Goal: Task Accomplishment & Management: Use online tool/utility

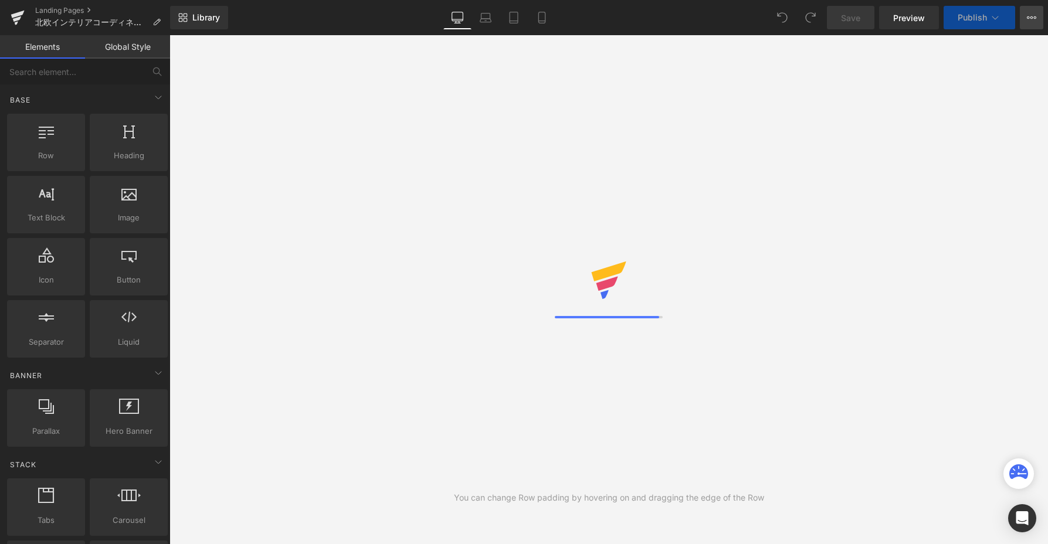
click at [1029, 18] on icon at bounding box center [1028, 17] width 3 height 2
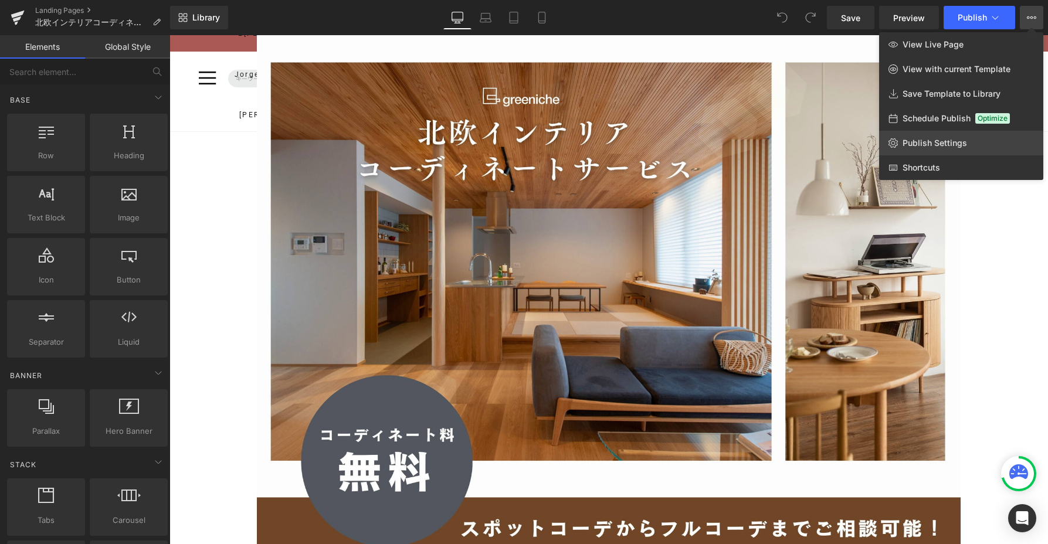
click at [926, 136] on link "Publish Settings" at bounding box center [961, 143] width 164 height 25
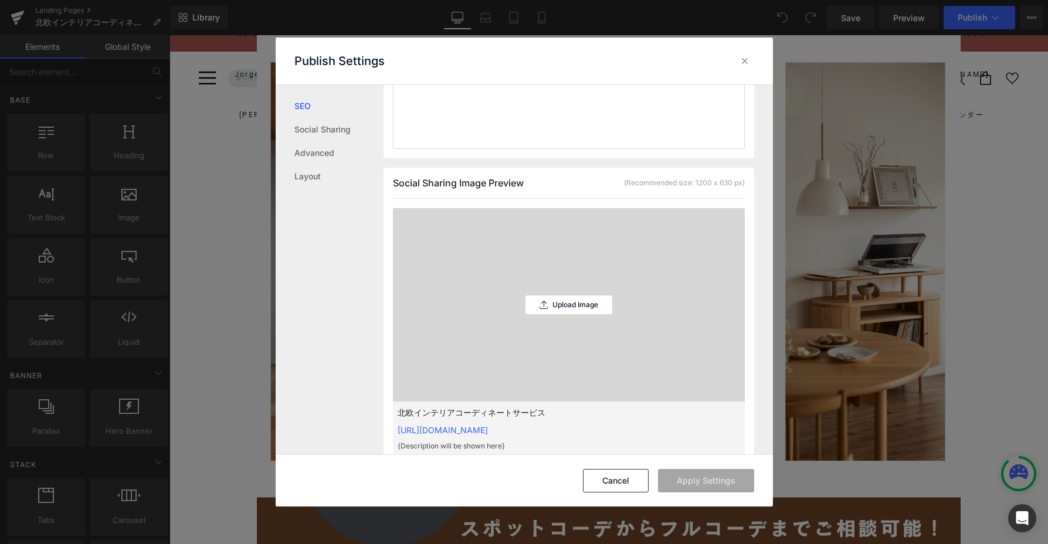
scroll to position [402, 0]
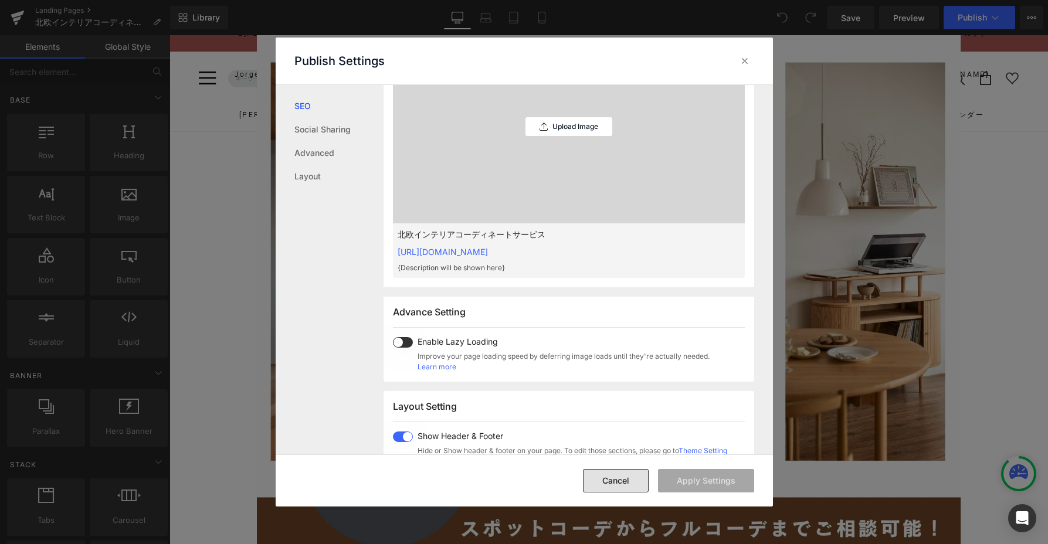
drag, startPoint x: 617, startPoint y: 471, endPoint x: 457, endPoint y: 419, distance: 169.1
click at [617, 471] on button "Cancel" at bounding box center [616, 480] width 66 height 23
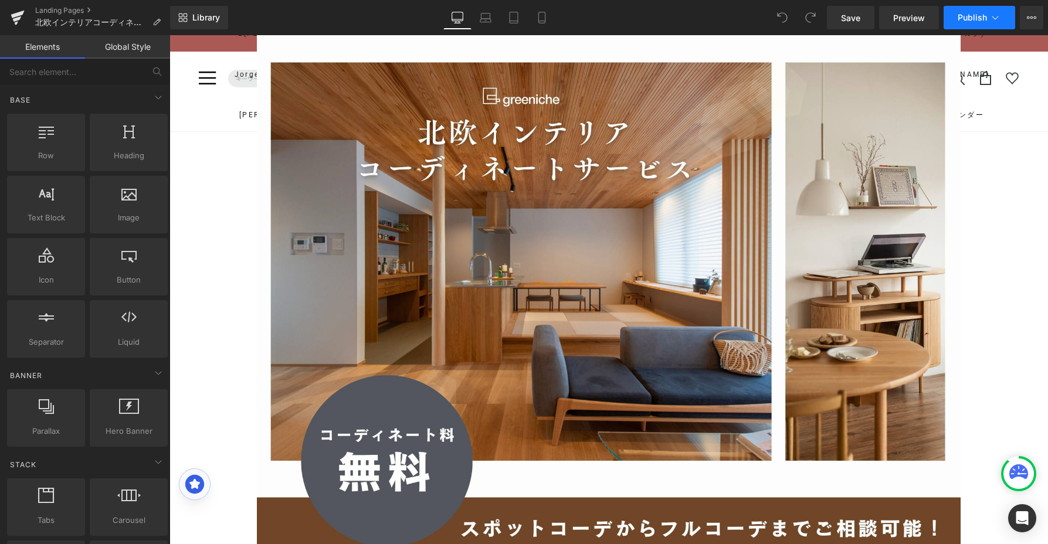
click at [986, 21] on span "Publish" at bounding box center [972, 17] width 29 height 9
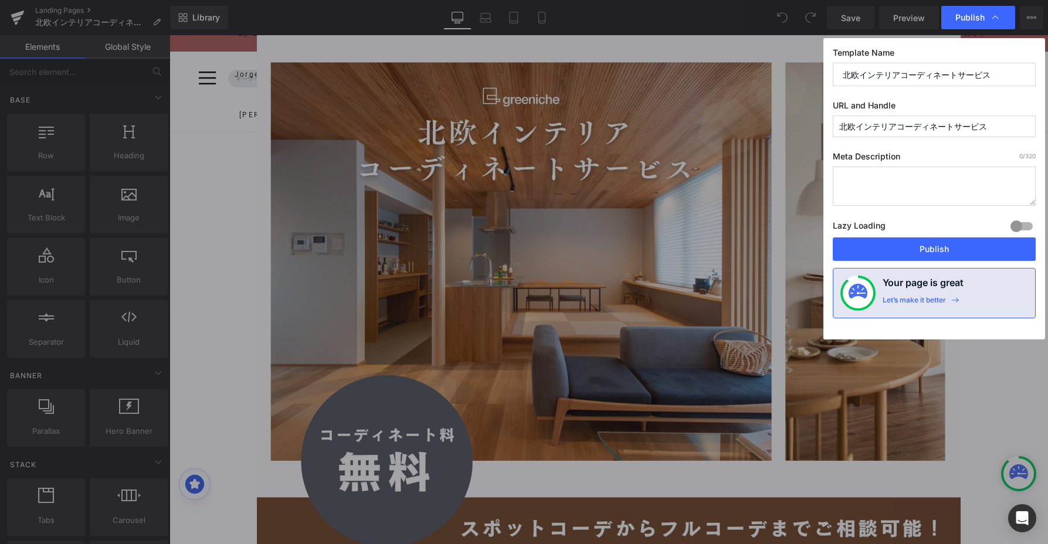
click at [985, 128] on input "北欧インテリアコーディネートサービス" at bounding box center [934, 127] width 203 height 22
click at [989, 103] on label "URL and Handle" at bounding box center [934, 107] width 203 height 15
click at [921, 119] on input "text" at bounding box center [934, 127] width 203 height 22
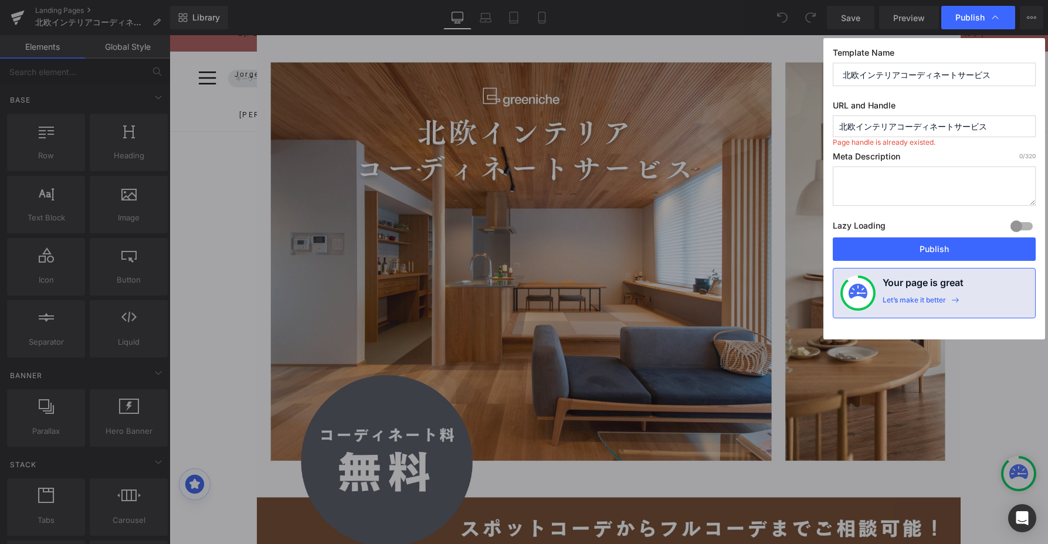
click at [940, 104] on label "URL and Handle" at bounding box center [934, 107] width 203 height 15
click at [966, 128] on input "北欧インテリアコーディネートサービス" at bounding box center [934, 127] width 203 height 22
paste input "pages/service-interior-coordinate"
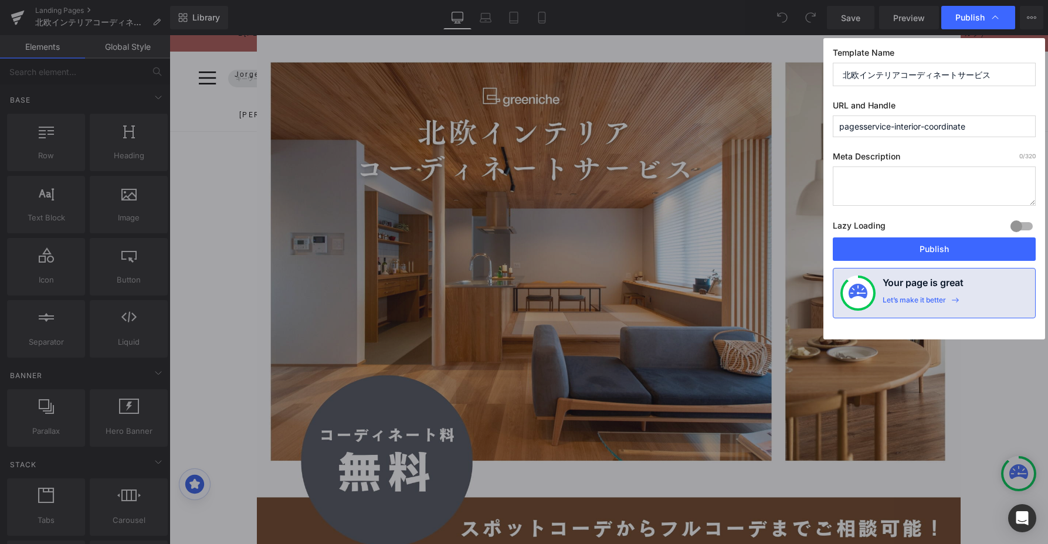
click at [987, 109] on label "URL and Handle" at bounding box center [934, 107] width 203 height 15
click at [863, 128] on input "pagesservice-interior-coordinate" at bounding box center [934, 127] width 203 height 22
type input "service-interior-coordinate"
click at [925, 242] on button "Publish" at bounding box center [934, 248] width 203 height 23
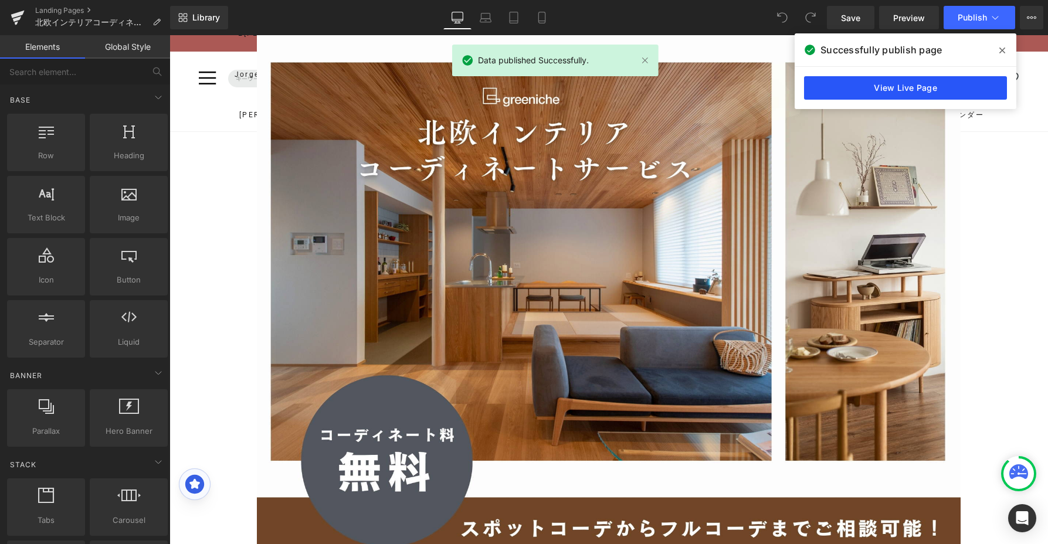
click at [960, 84] on link "View Live Page" at bounding box center [905, 87] width 203 height 23
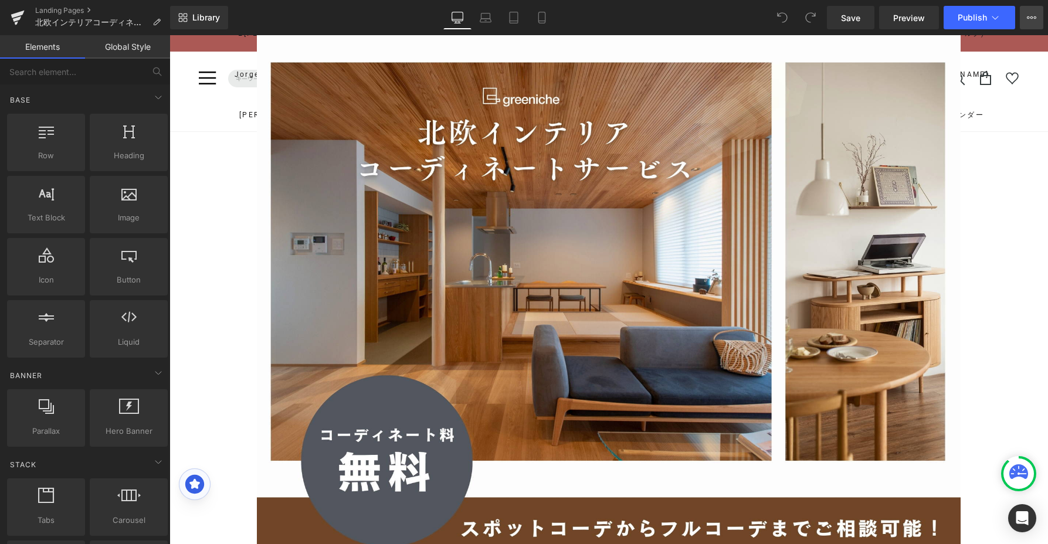
click at [1029, 13] on icon at bounding box center [1031, 17] width 9 height 9
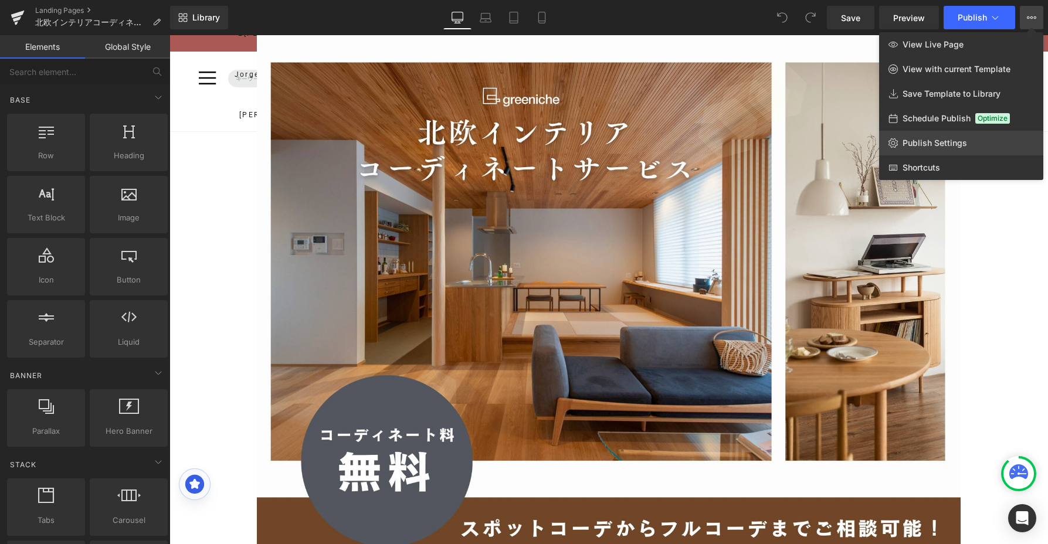
click at [935, 133] on link "Publish Settings" at bounding box center [961, 143] width 164 height 25
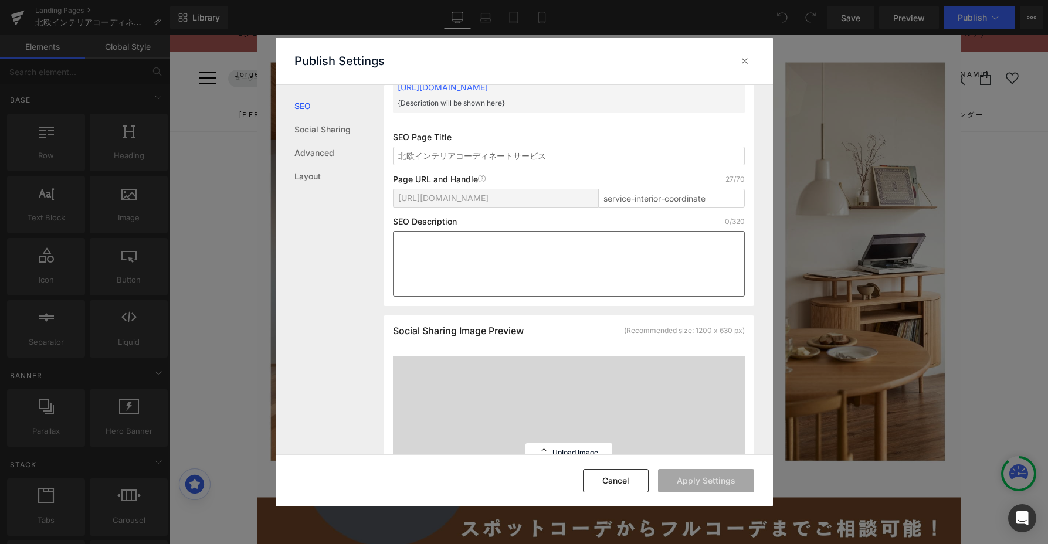
scroll to position [76, 0]
click at [638, 199] on input "service-interior-coordinate" at bounding box center [671, 198] width 147 height 19
click at [710, 198] on input "service-interior-coordinate" at bounding box center [671, 198] width 147 height 19
drag, startPoint x: 710, startPoint y: 198, endPoint x: 592, endPoint y: 188, distance: 118.3
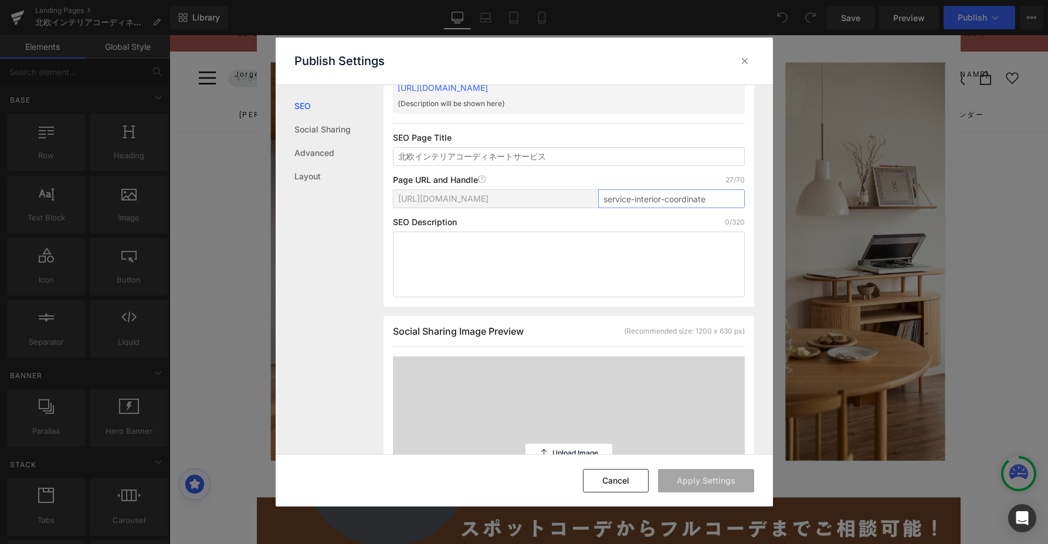
click at [592, 188] on div "Page URL and Handle Page URL Address 27/70 [URL][DOMAIN_NAME] service-interior-…" at bounding box center [569, 196] width 352 height 42
click at [610, 177] on div "Page URL and Handle Page URL Address 27/70" at bounding box center [569, 179] width 352 height 9
click at [616, 200] on input "service-interior-coordinate" at bounding box center [671, 198] width 147 height 19
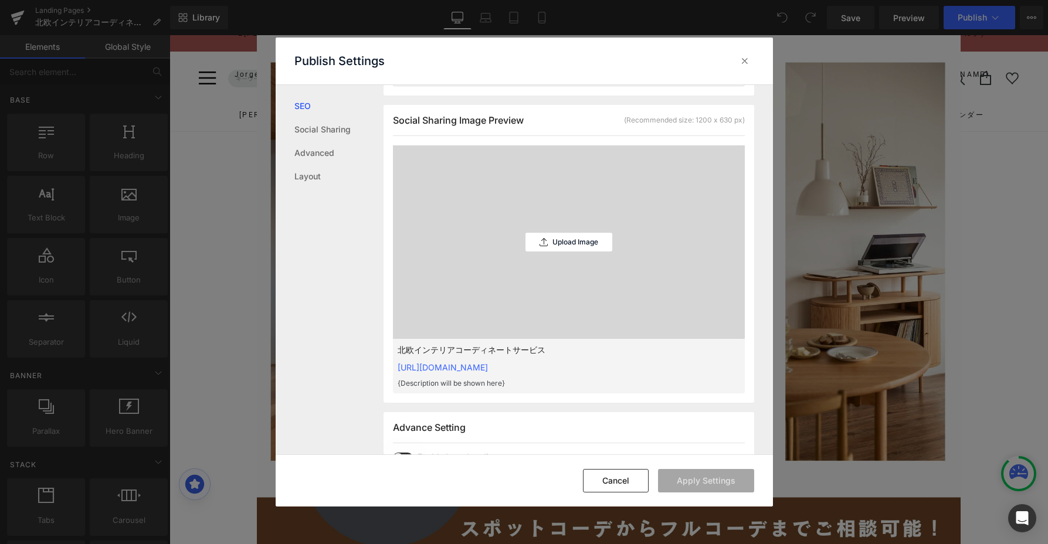
scroll to position [517, 0]
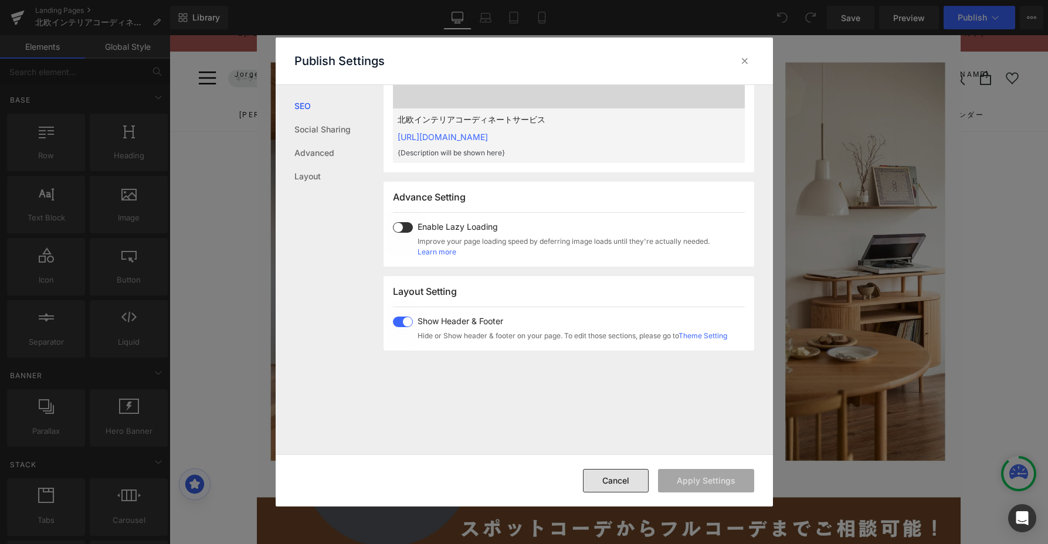
click at [604, 475] on button "Cancel" at bounding box center [616, 480] width 66 height 23
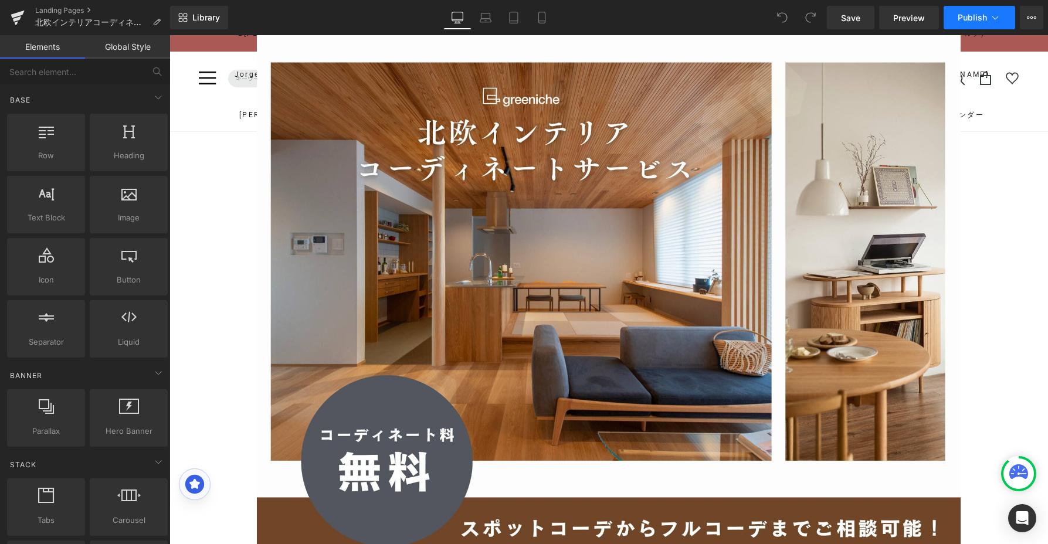
click at [961, 16] on span "Publish" at bounding box center [972, 17] width 29 height 9
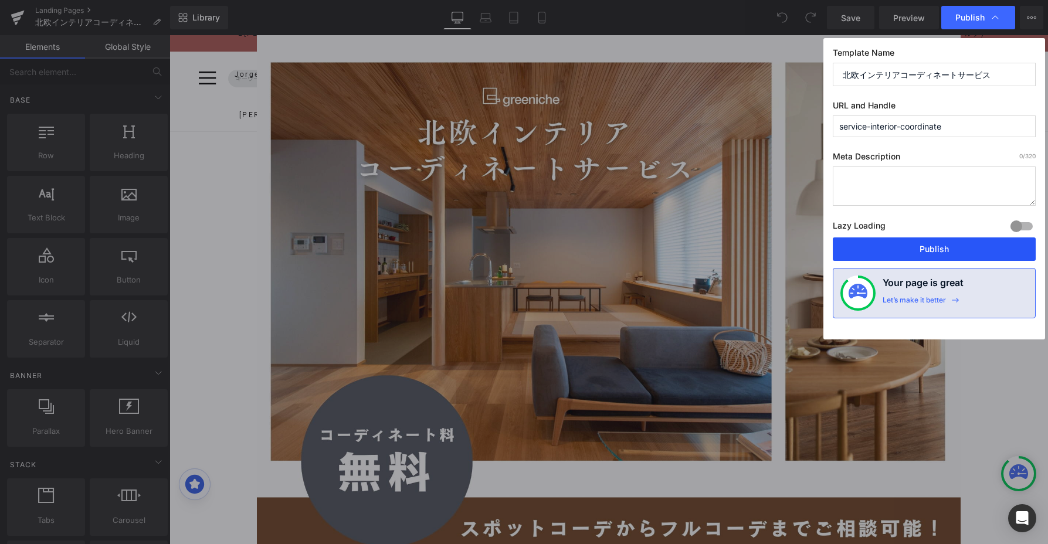
click at [898, 247] on button "Publish" at bounding box center [934, 248] width 203 height 23
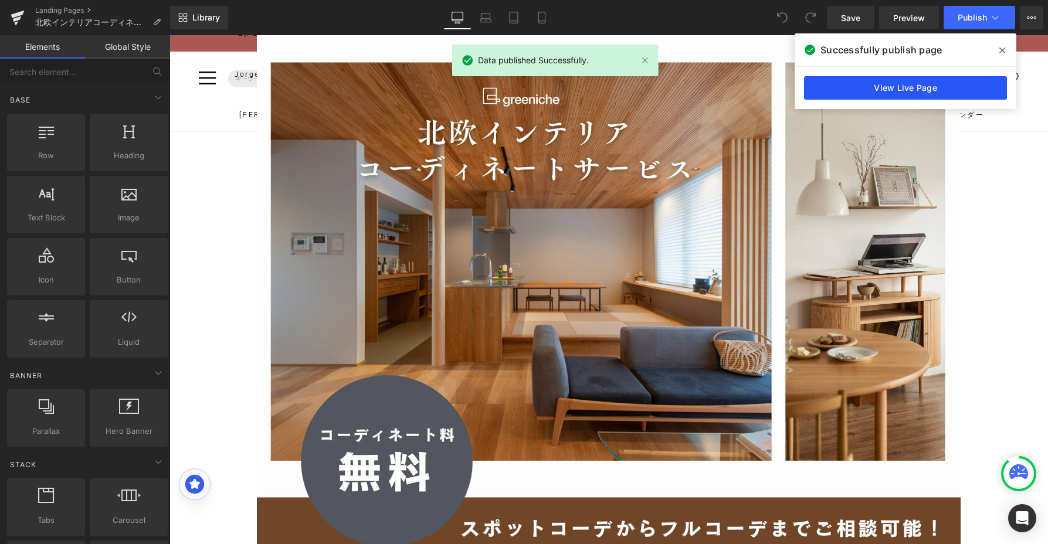
click at [921, 90] on link "View Live Page" at bounding box center [905, 87] width 203 height 23
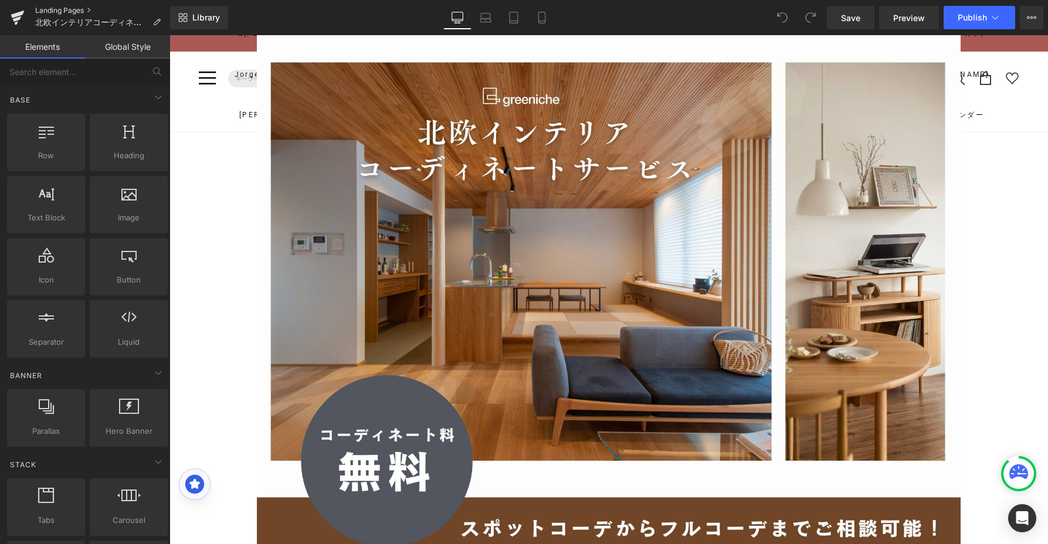
click at [66, 13] on link "Landing Pages" at bounding box center [102, 10] width 135 height 9
